Goal: Task Accomplishment & Management: Use online tool/utility

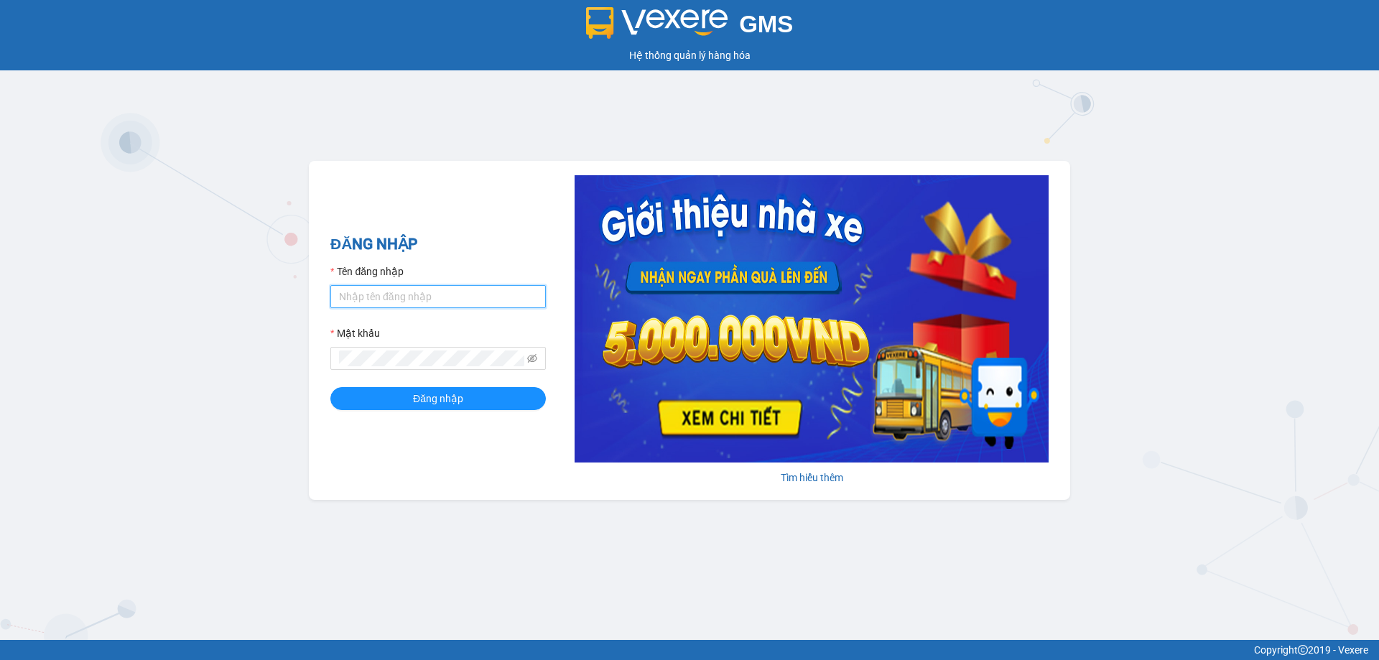
click at [411, 302] on input "Tên đăng nhập" at bounding box center [437, 296] width 215 height 23
click at [431, 300] on input "kimngan.binhtam" at bounding box center [437, 296] width 215 height 23
type input "k"
type input "K"
type input "kimphuc.binhtam"
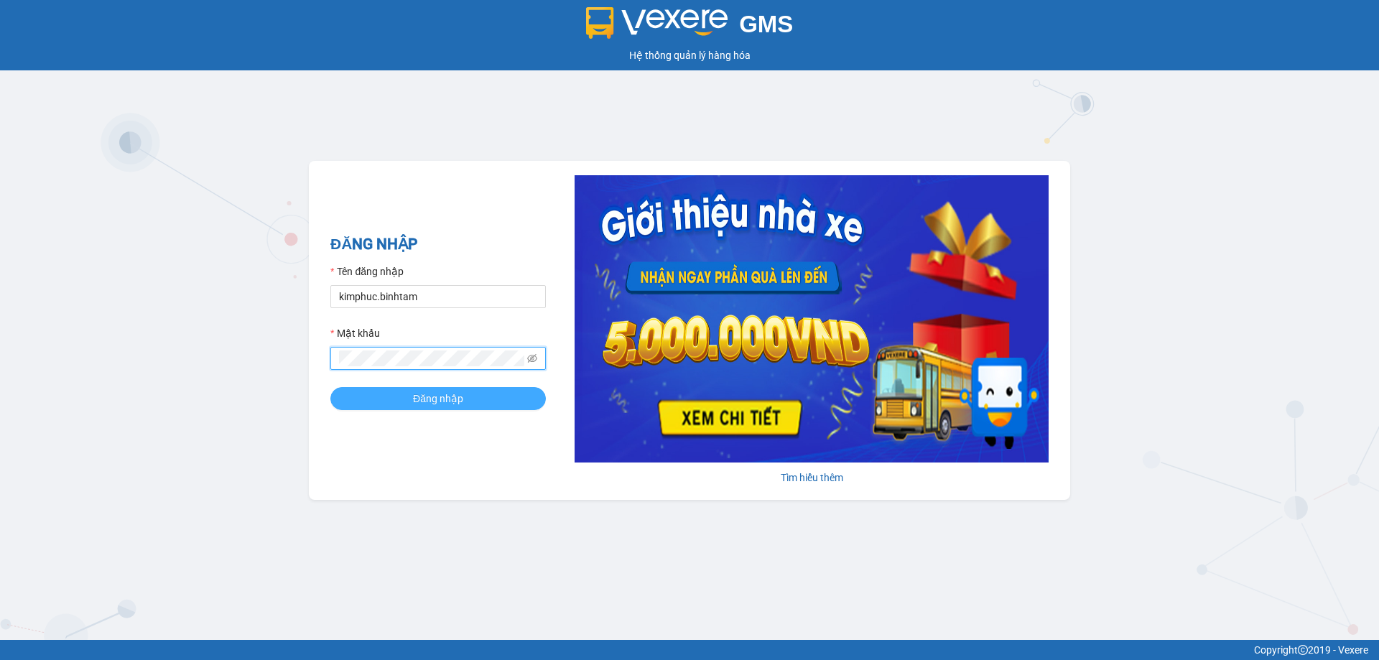
click at [449, 402] on span "Đăng nhập" at bounding box center [438, 399] width 50 height 16
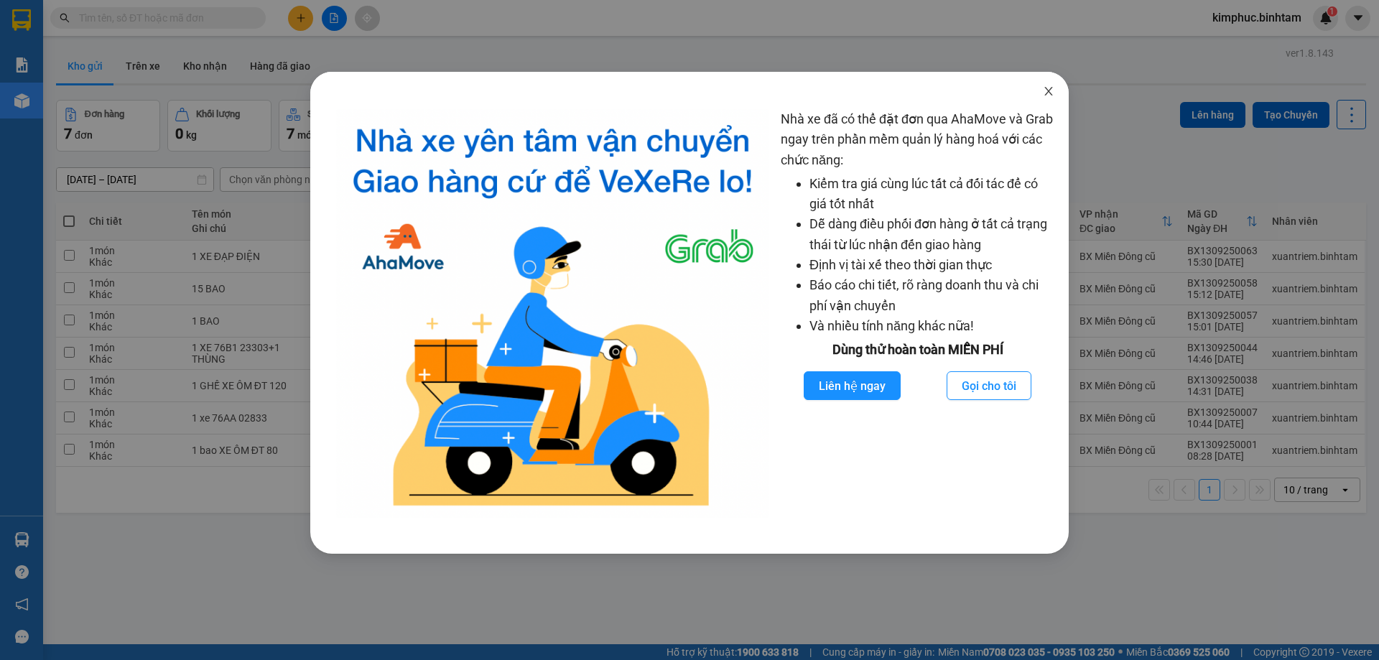
click at [1058, 90] on span "Close" at bounding box center [1049, 92] width 40 height 40
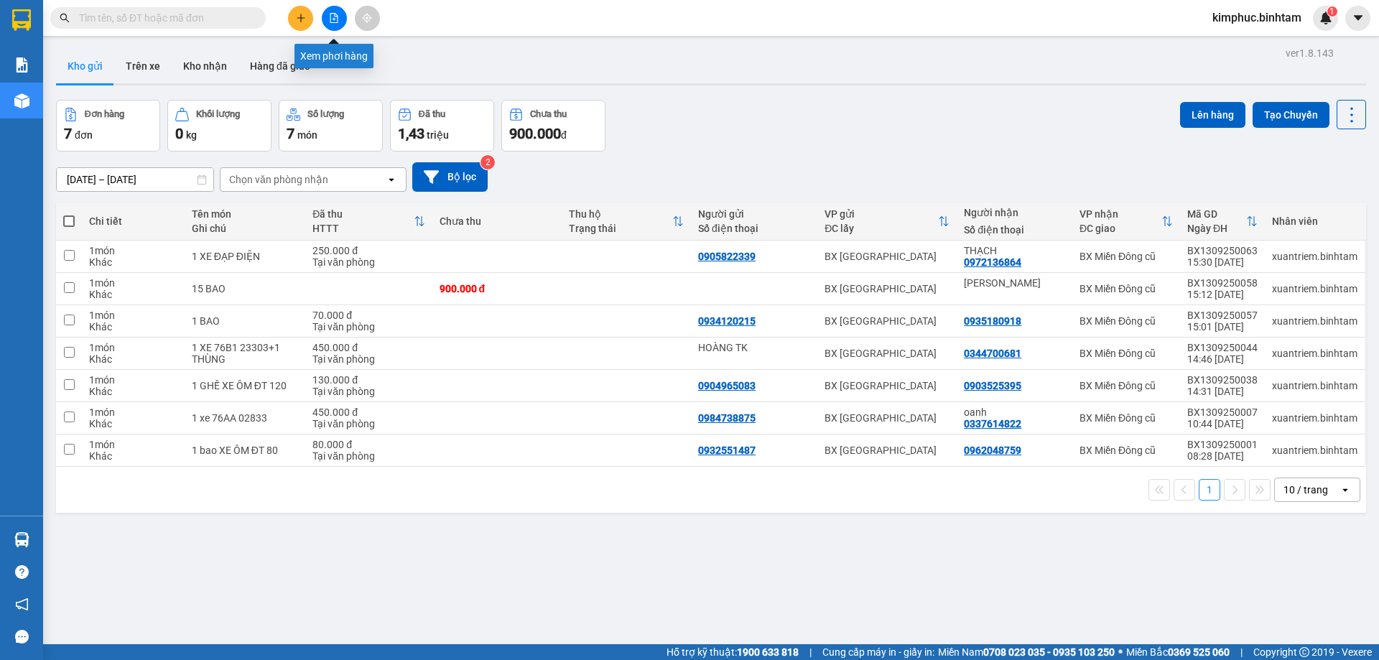
click at [328, 22] on button at bounding box center [334, 18] width 25 height 25
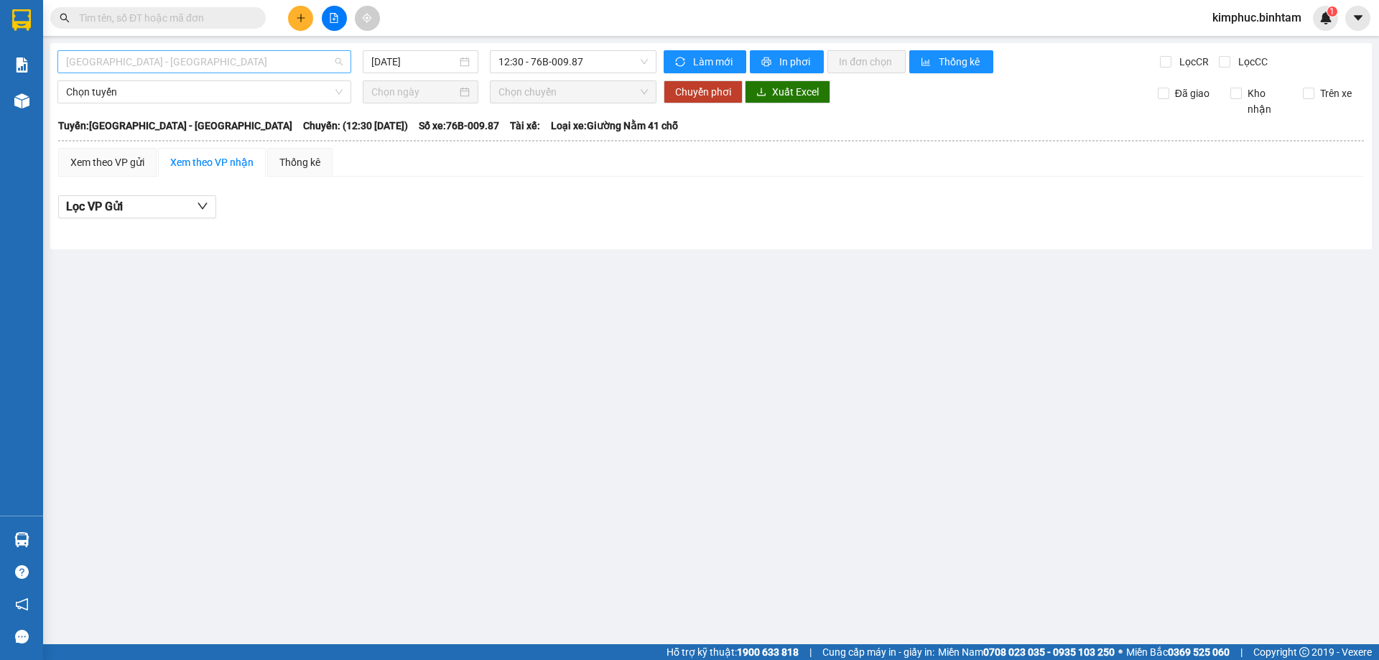
click at [176, 60] on span "[GEOGRAPHIC_DATA] - [GEOGRAPHIC_DATA]" at bounding box center [204, 62] width 277 height 22
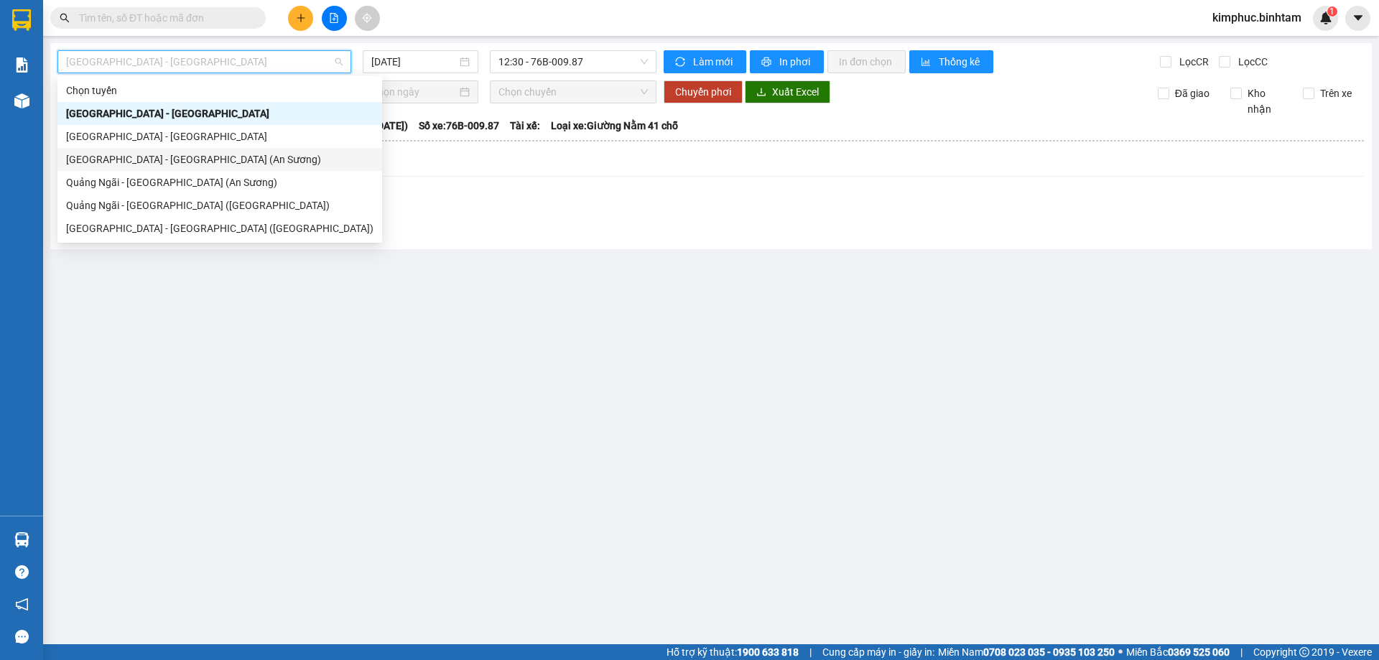
click at [126, 169] on div "[GEOGRAPHIC_DATA] - [GEOGRAPHIC_DATA] (An Sương)" at bounding box center [219, 159] width 325 height 23
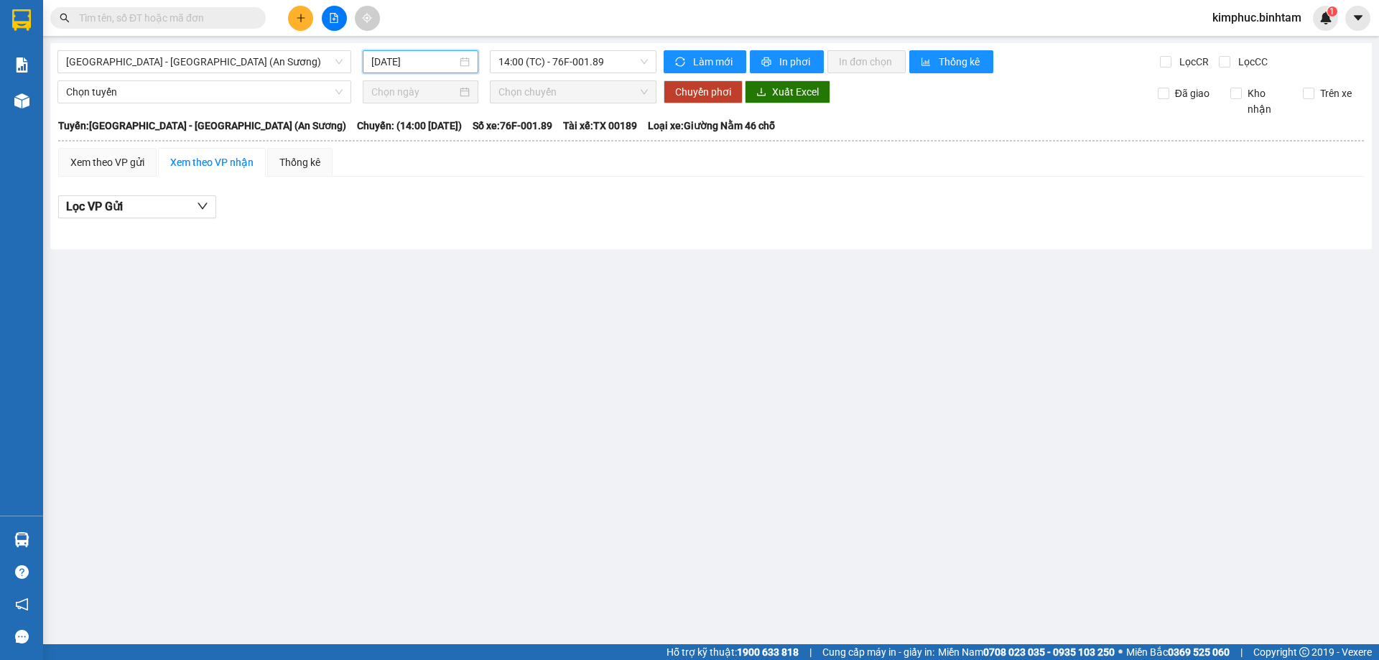
click at [419, 66] on input "[DATE]" at bounding box center [413, 62] width 85 height 16
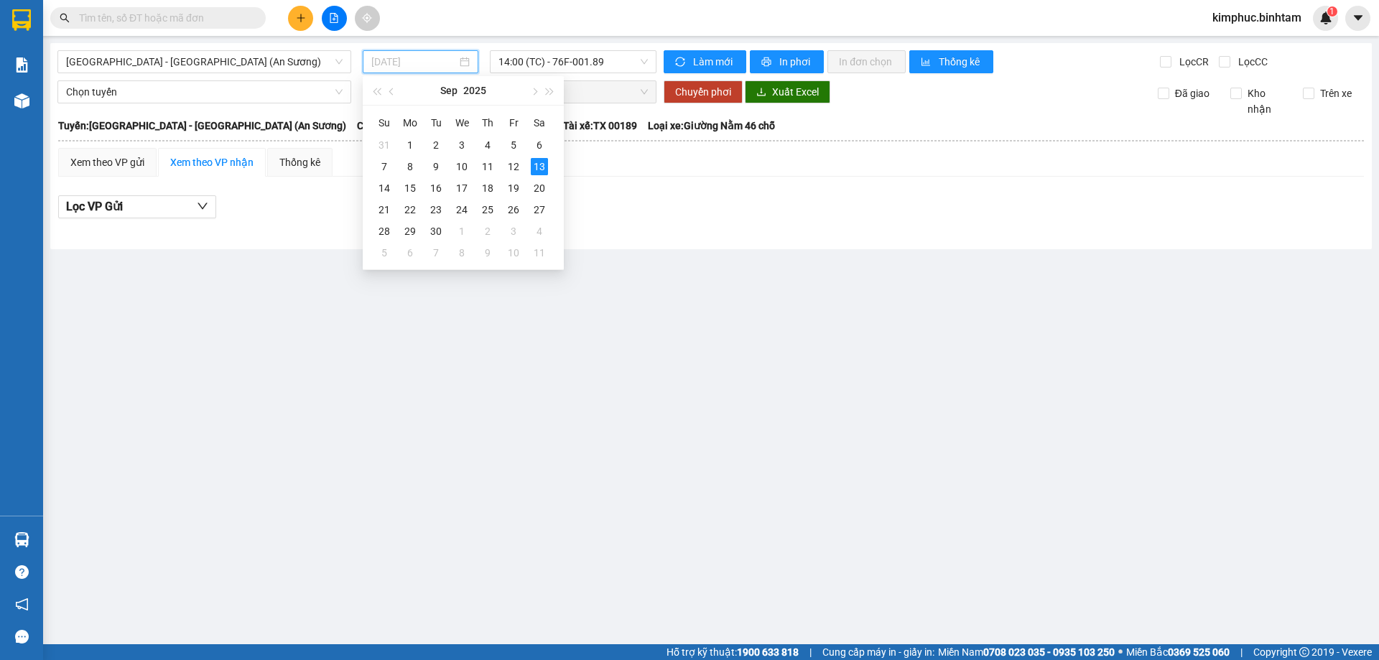
type input "[DATE]"
click at [595, 64] on span "14:00 (TC) - 76F-001.89" at bounding box center [573, 62] width 149 height 22
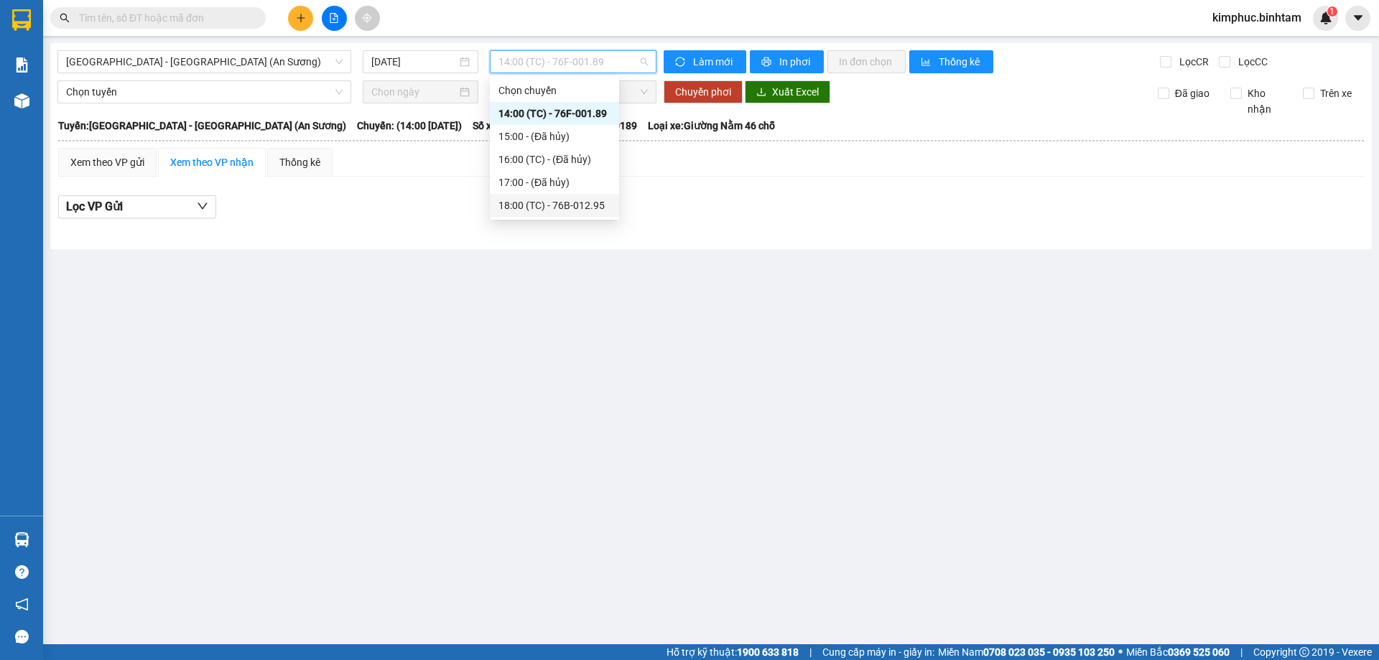
click at [593, 205] on div "18:00 (TC) - 76B-012.95" at bounding box center [555, 206] width 112 height 16
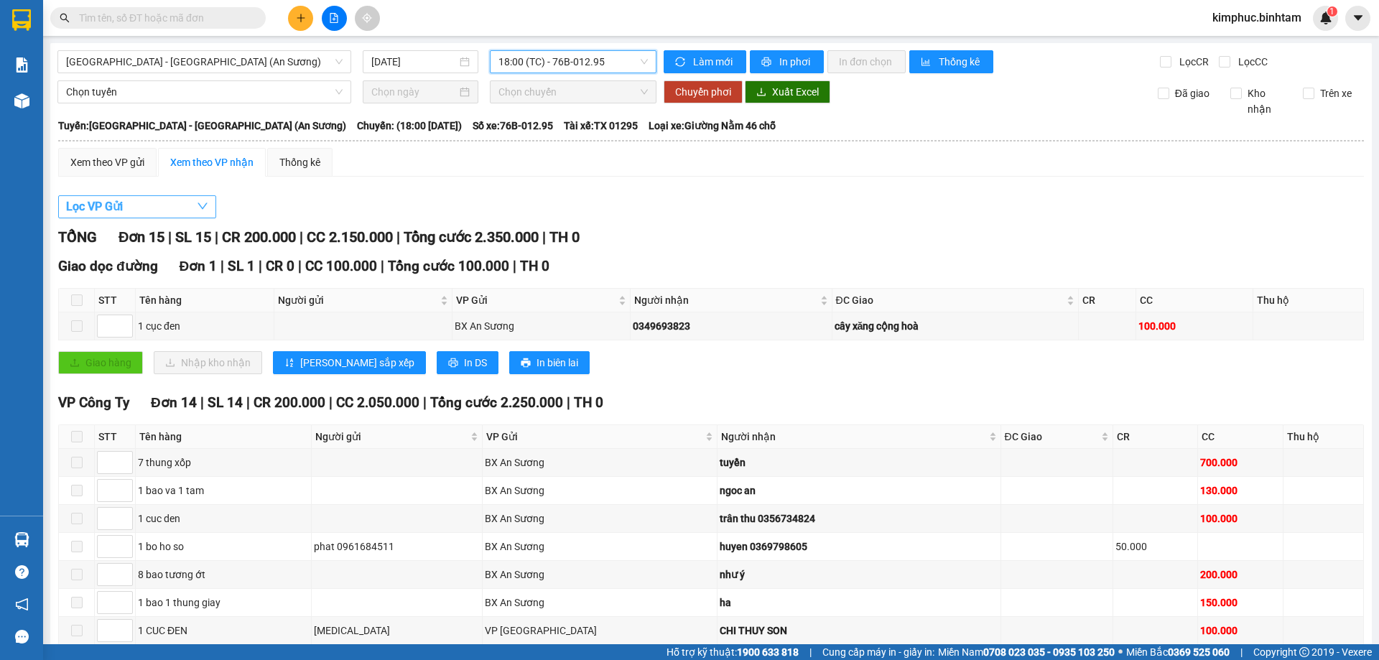
click at [100, 211] on span "Lọc VP Gửi" at bounding box center [94, 207] width 57 height 18
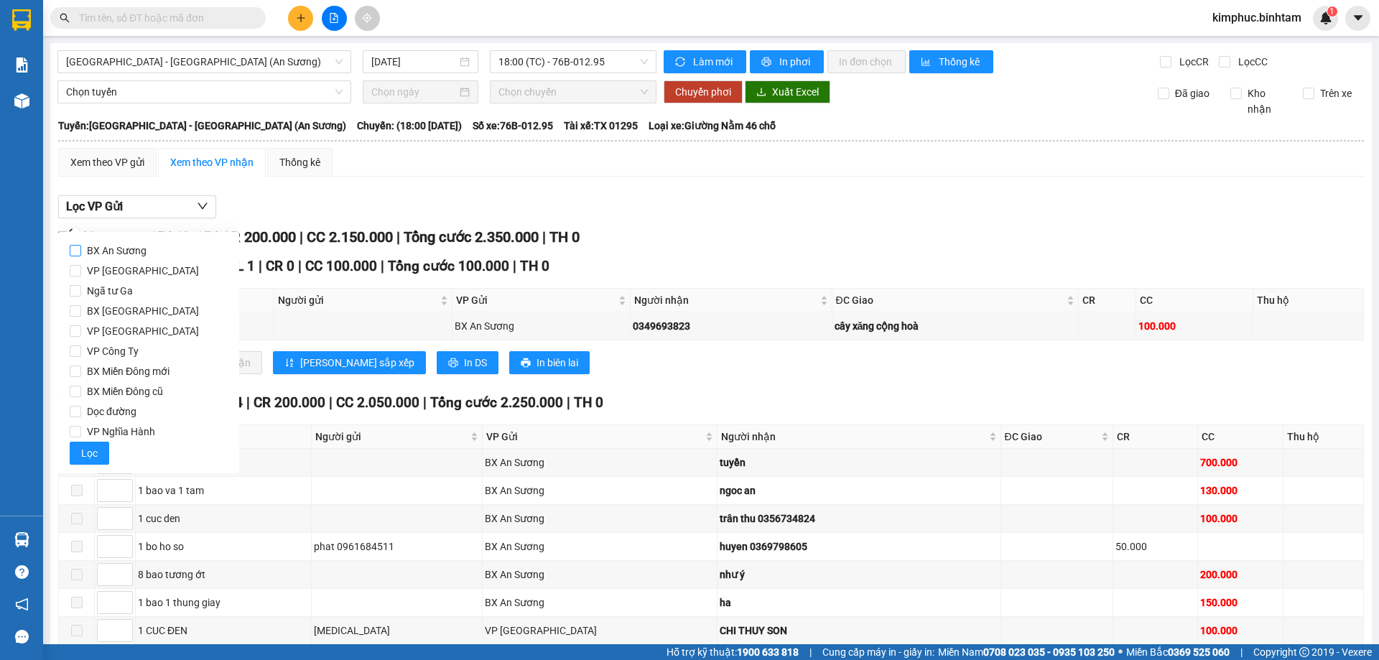
click at [77, 254] on input "BX An Sương" at bounding box center [75, 250] width 11 height 11
checkbox input "true"
click at [83, 455] on span "Lọc" at bounding box center [89, 453] width 17 height 16
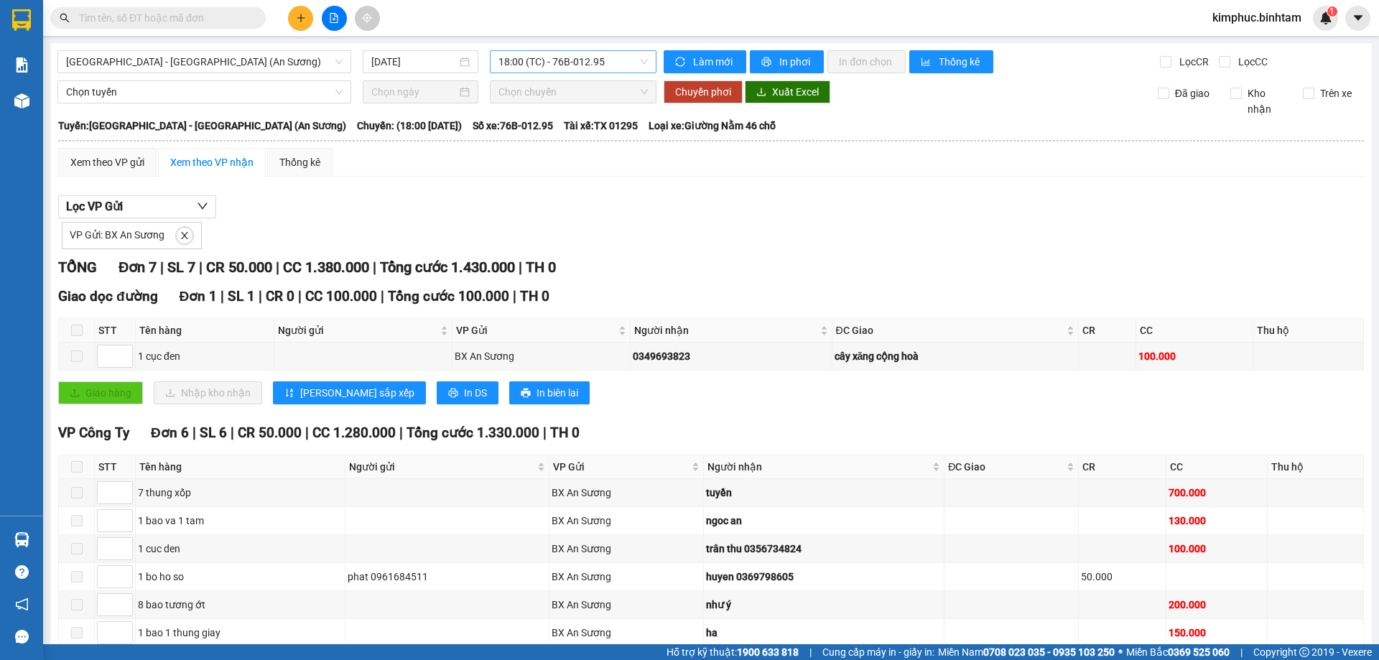
click at [532, 68] on span "18:00 (TC) - 76B-012.95" at bounding box center [573, 62] width 149 height 22
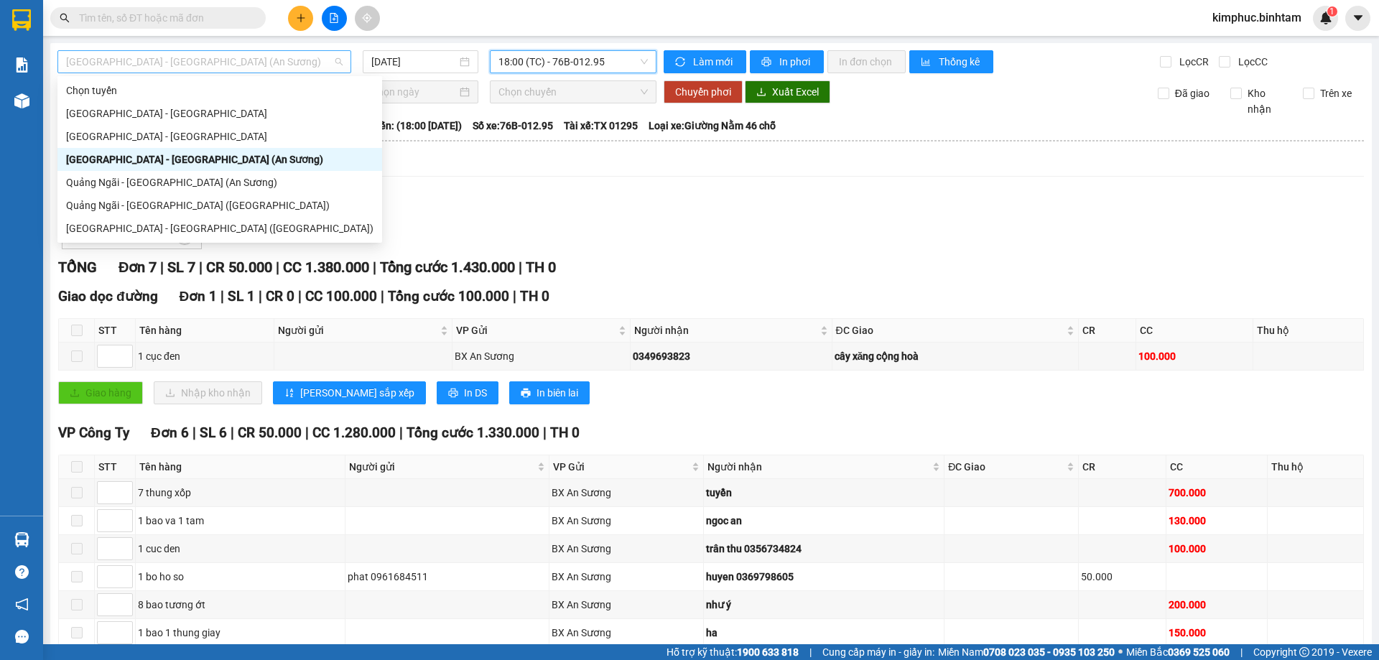
click at [167, 57] on span "[GEOGRAPHIC_DATA] - [GEOGRAPHIC_DATA] (An Sương)" at bounding box center [204, 62] width 277 height 22
click at [157, 231] on div "[GEOGRAPHIC_DATA] - [GEOGRAPHIC_DATA] ([GEOGRAPHIC_DATA])" at bounding box center [219, 229] width 307 height 16
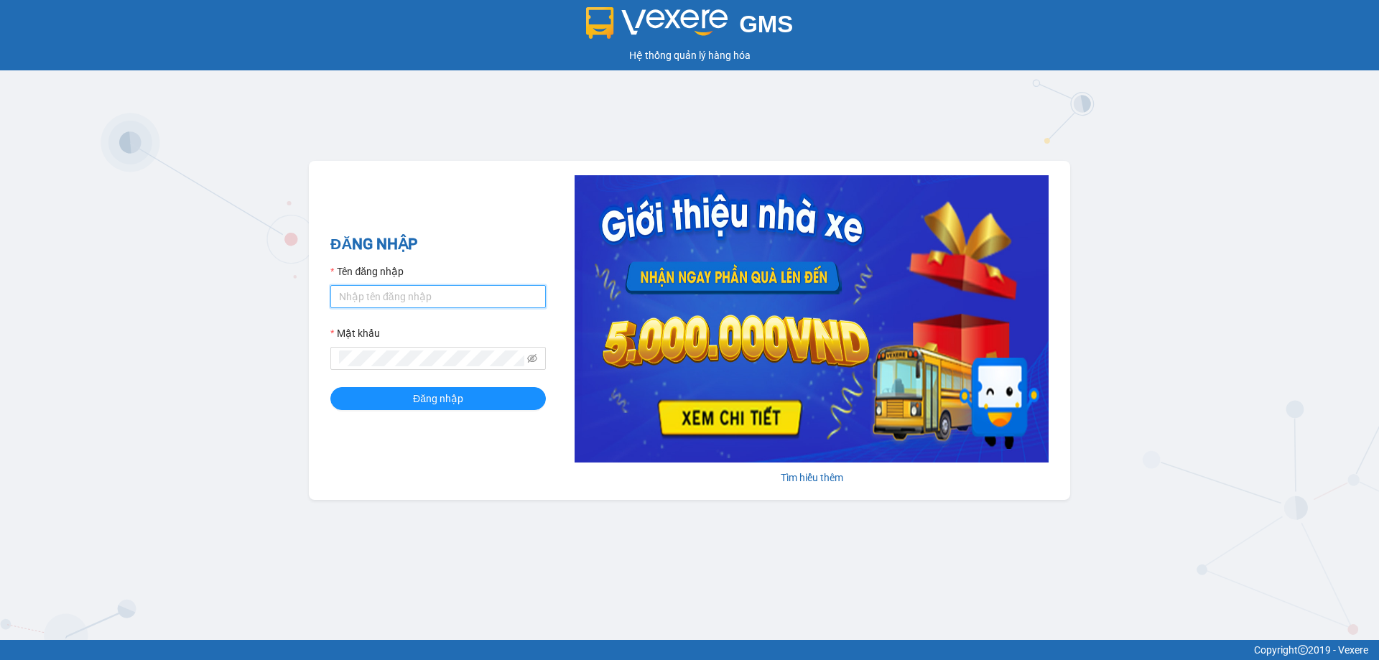
click at [437, 306] on input "Tên đăng nhập" at bounding box center [437, 296] width 215 height 23
